Goal: Task Accomplishment & Management: Complete application form

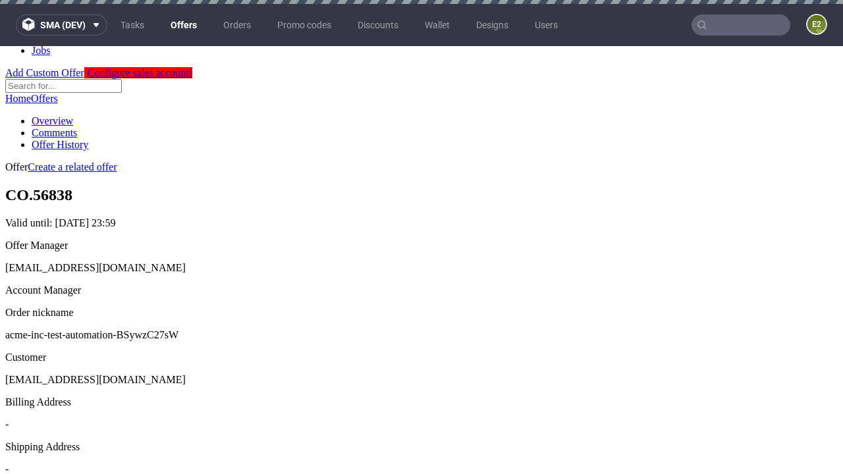
scroll to position [4, 0]
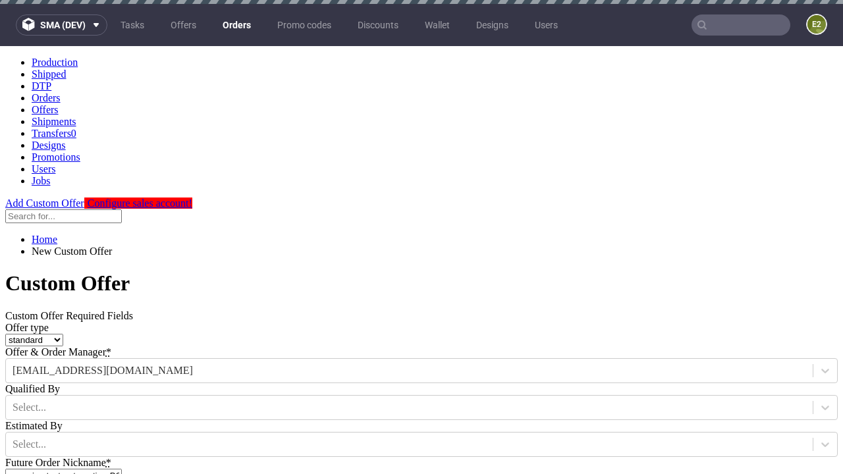
type input "acme-inc-test-automation-BSywzC27sW"
type input "2025-09-24"
type input "e2e-user-XoVmWjZcPv@test.com"
select select "gb"
type input "e2e-user-XoVmWjZcPv@test.com"
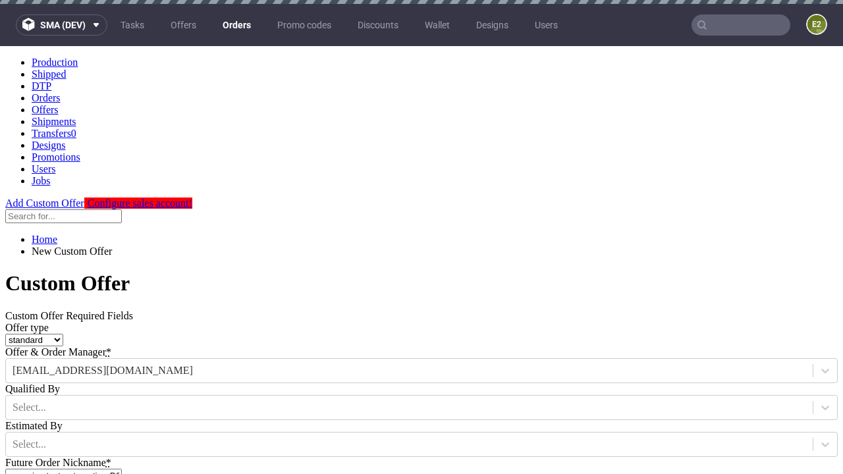
scroll to position [4, 0]
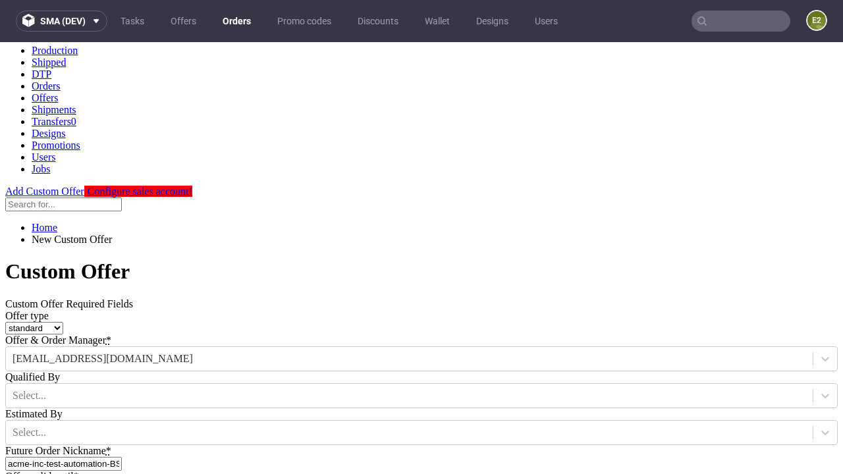
type input "https://app-eu1.hubspot.com/contacts/139493128/record/0-3/7600435676"
type input "Please wait..."
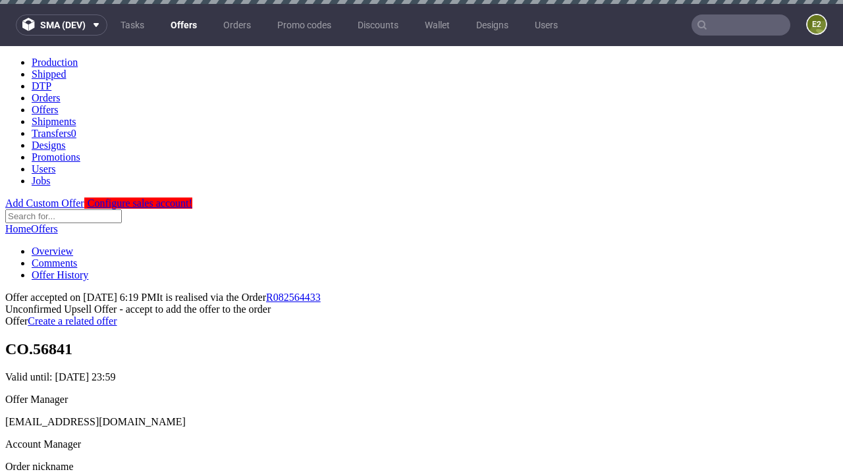
scroll to position [4, 0]
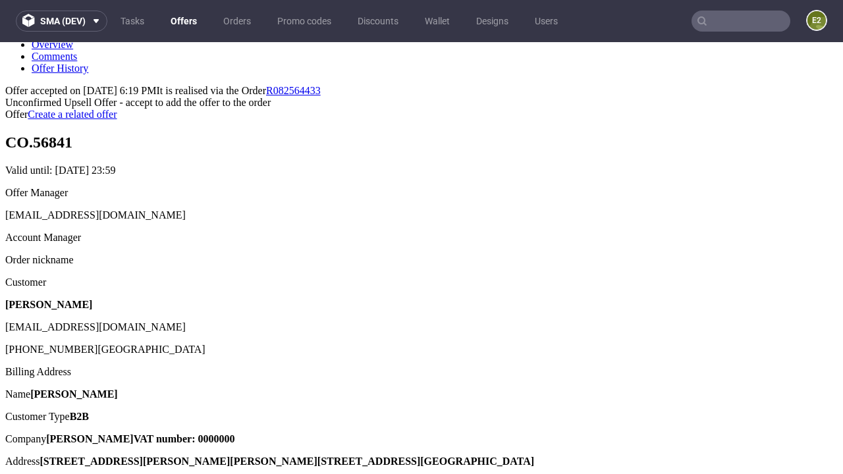
type input "In progress..."
